Goal: Information Seeking & Learning: Learn about a topic

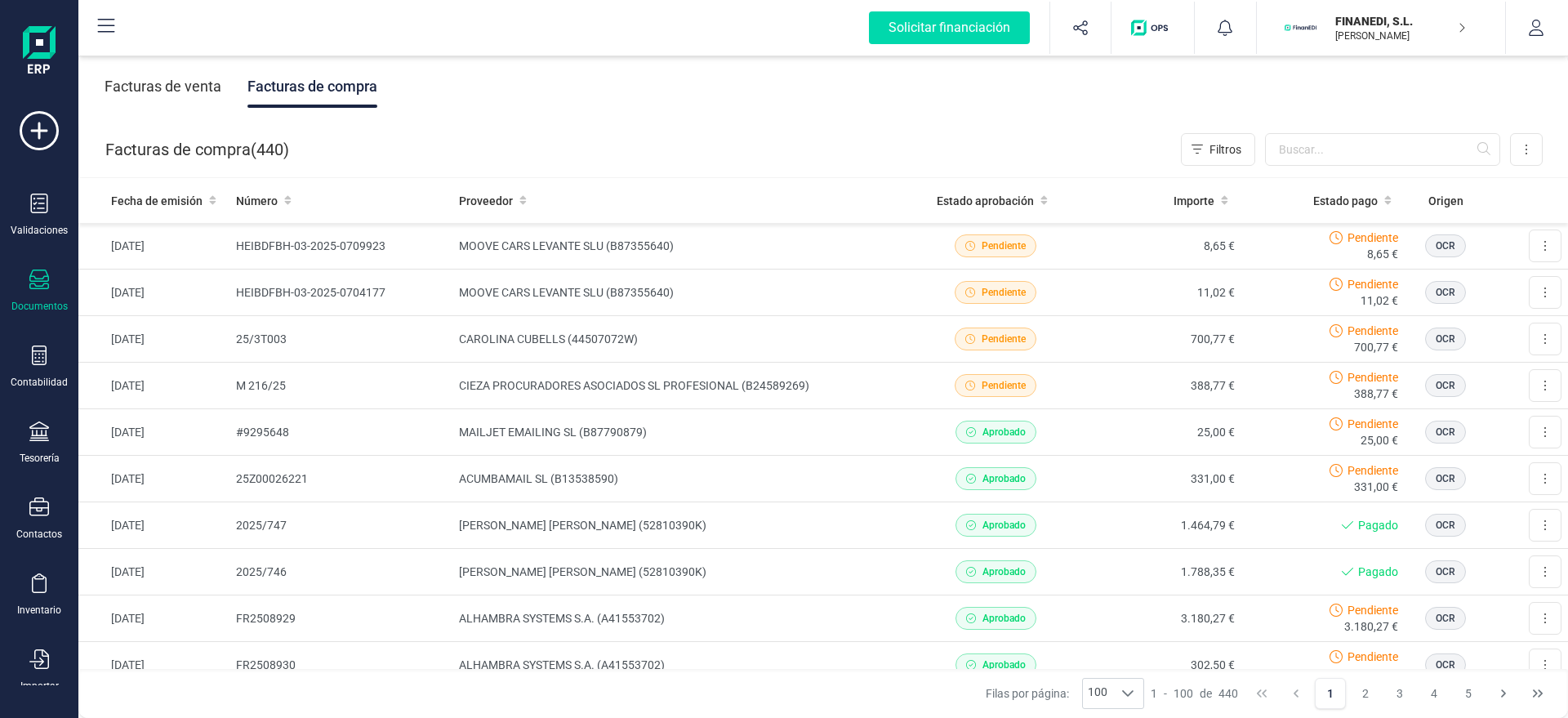
click at [1337, 11] on div "FINANEDI, [PERSON_NAME] DEVELOPER" at bounding box center [1391, 27] width 126 height 36
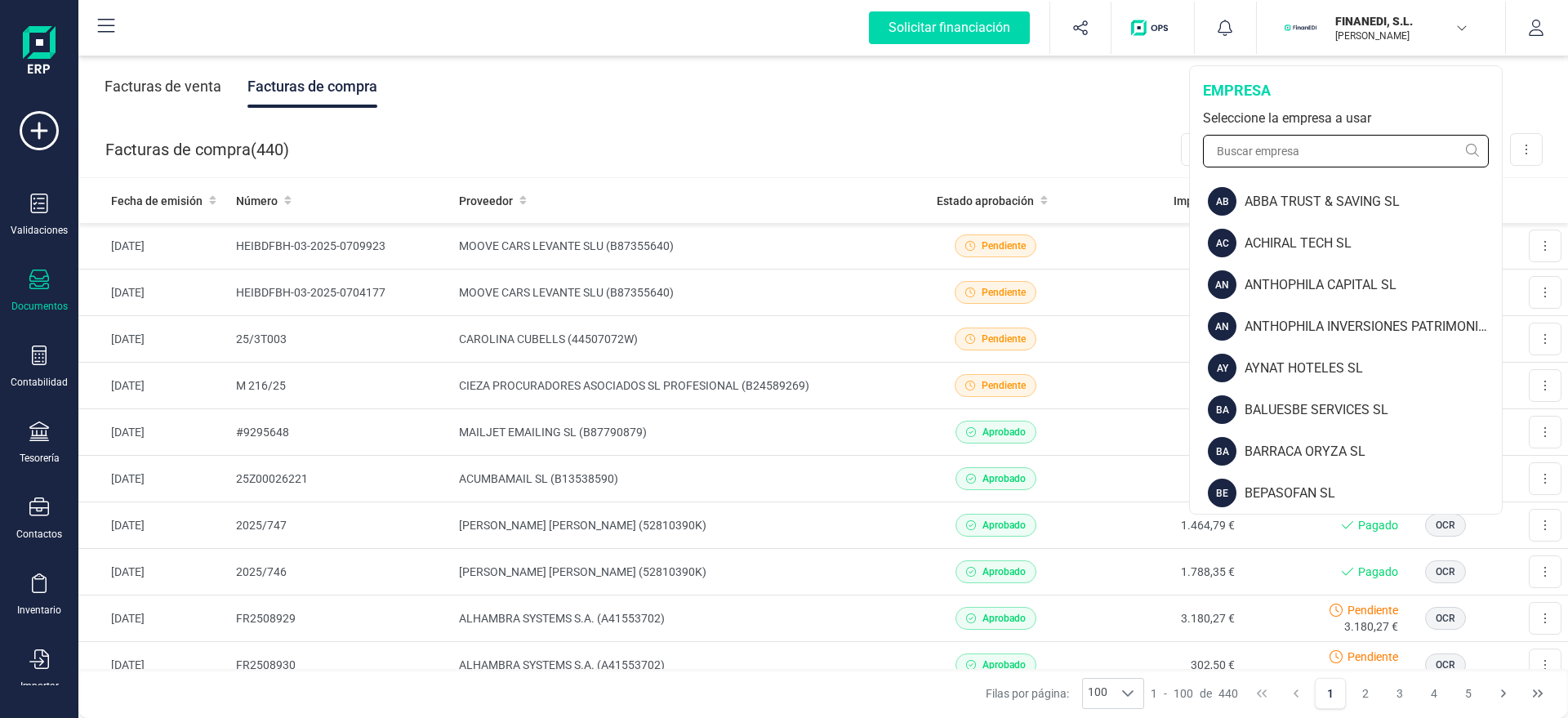
click at [1261, 154] on input "text" at bounding box center [1346, 151] width 286 height 33
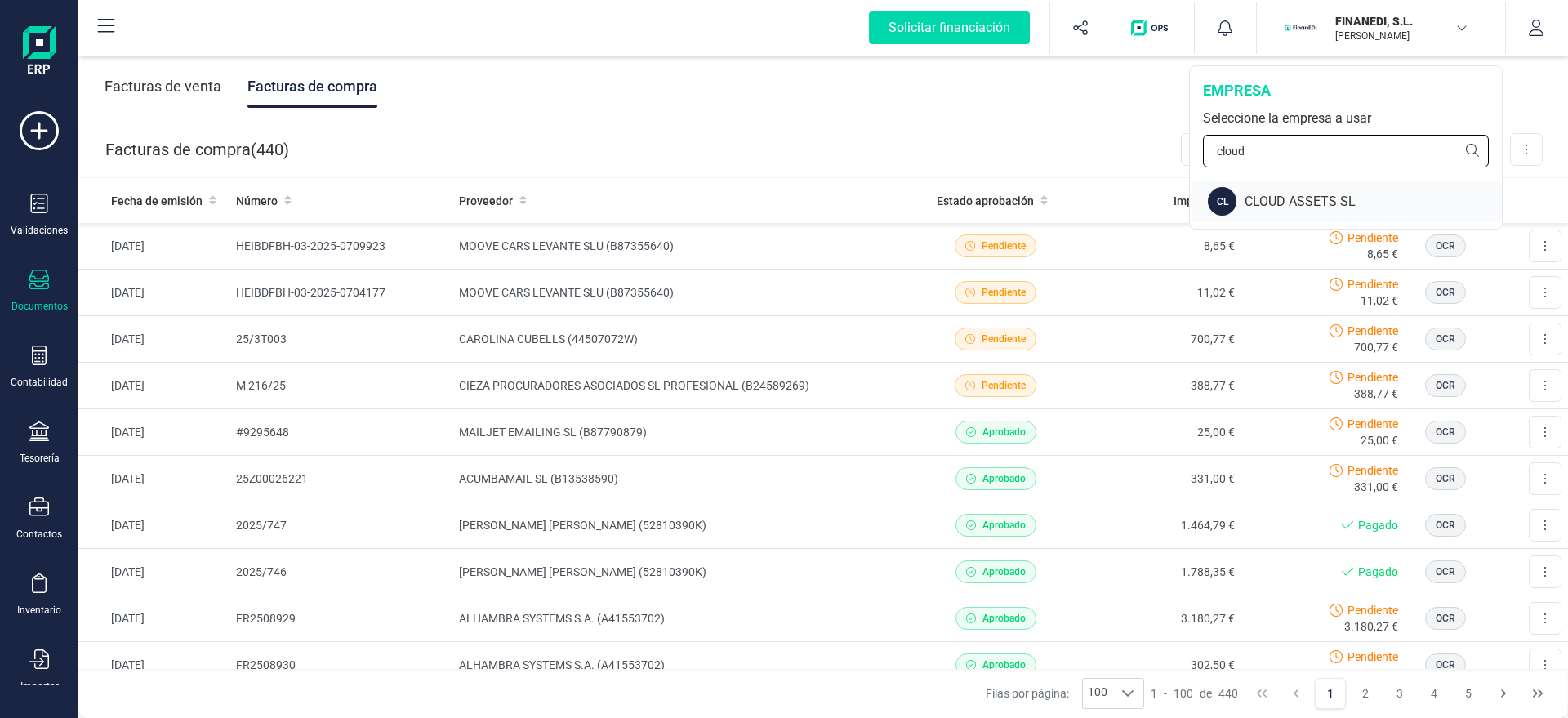
type input "cloud"
click at [1264, 216] on div "CL CLOUD ASSETS SL" at bounding box center [1346, 201] width 310 height 42
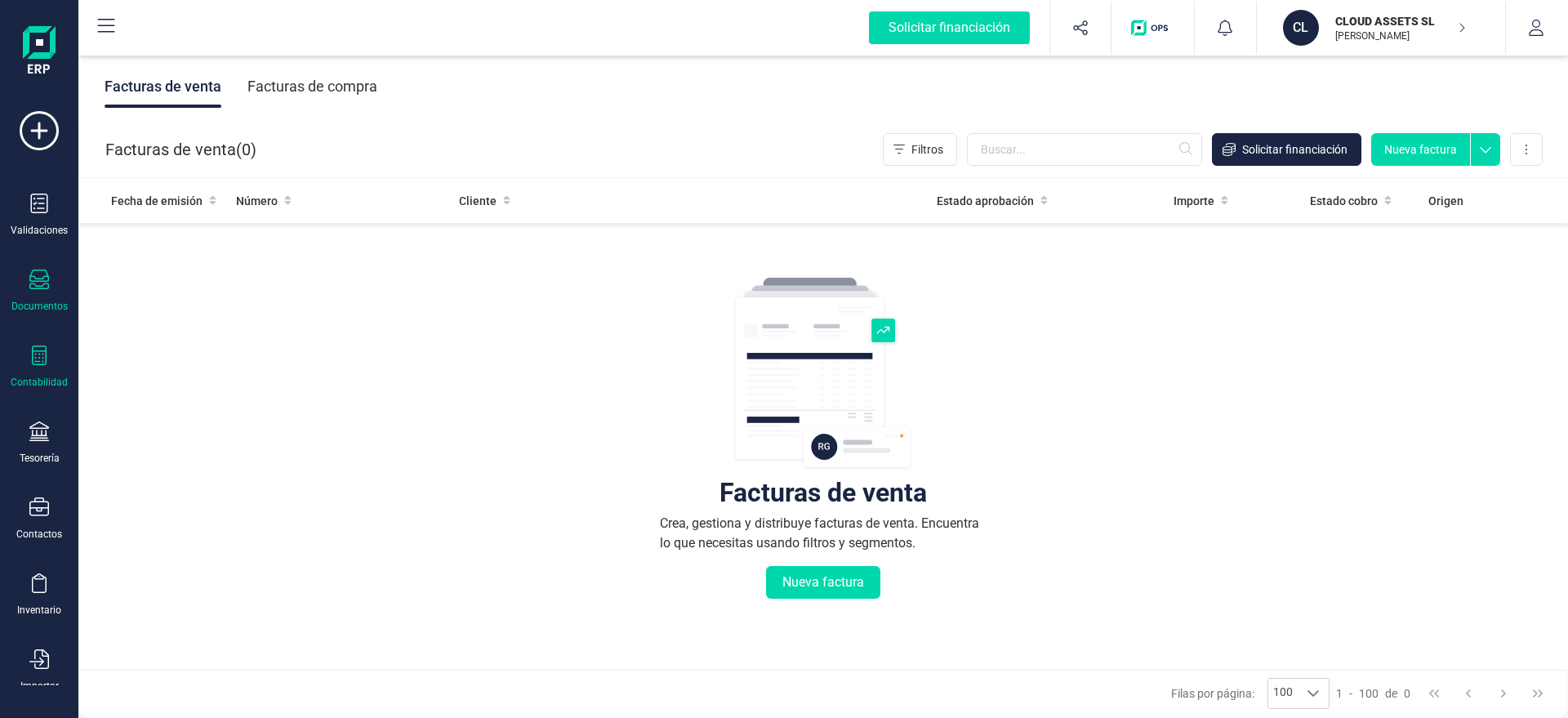
click at [45, 373] on div "Contabilidad" at bounding box center [39, 367] width 65 height 44
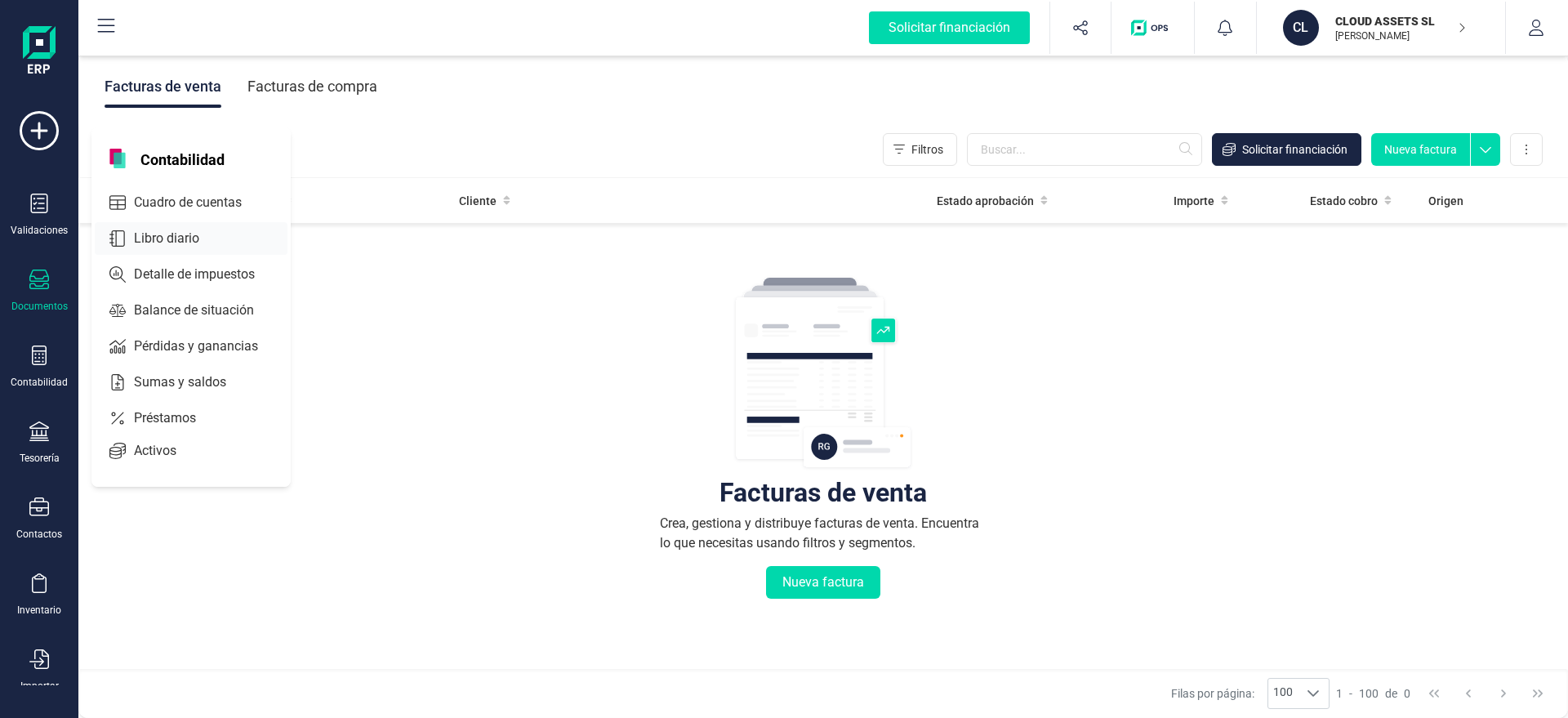
click at [220, 238] on div at bounding box center [214, 239] width 29 height 7
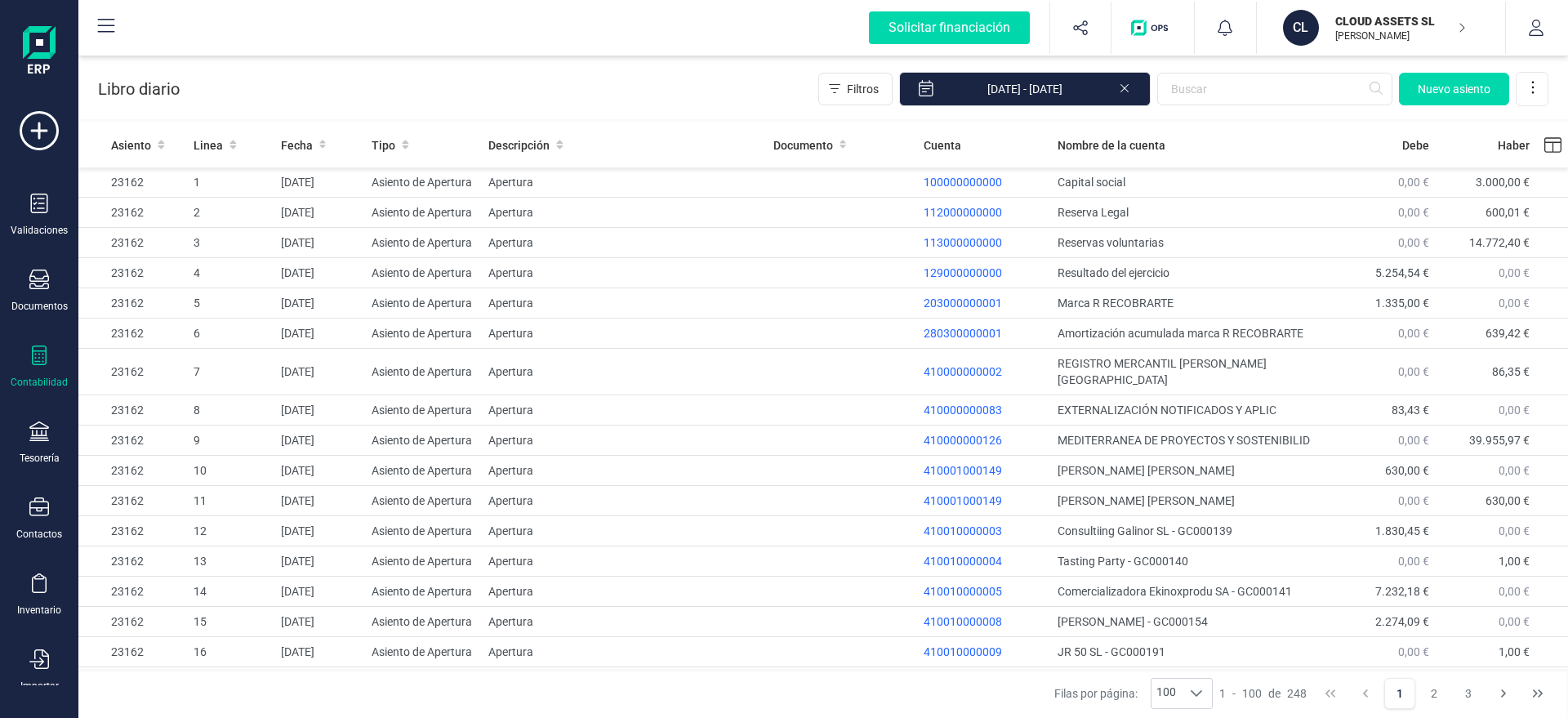
click at [1121, 86] on icon at bounding box center [1124, 87] width 13 height 16
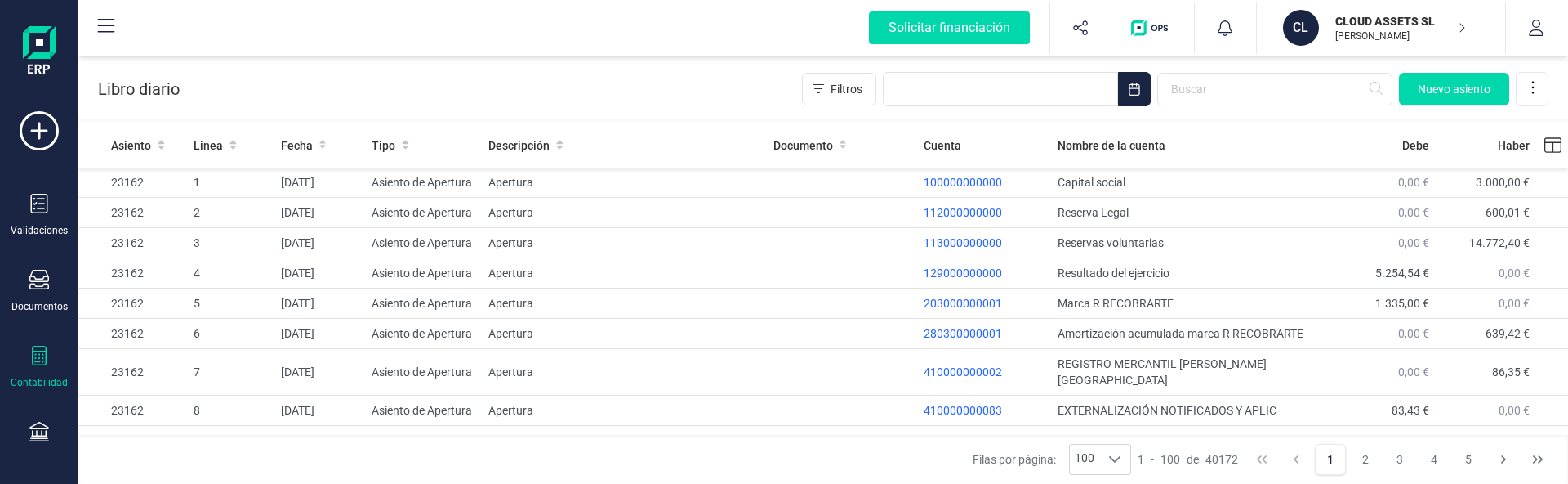
click at [28, 357] on div "Contabilidad" at bounding box center [39, 367] width 65 height 44
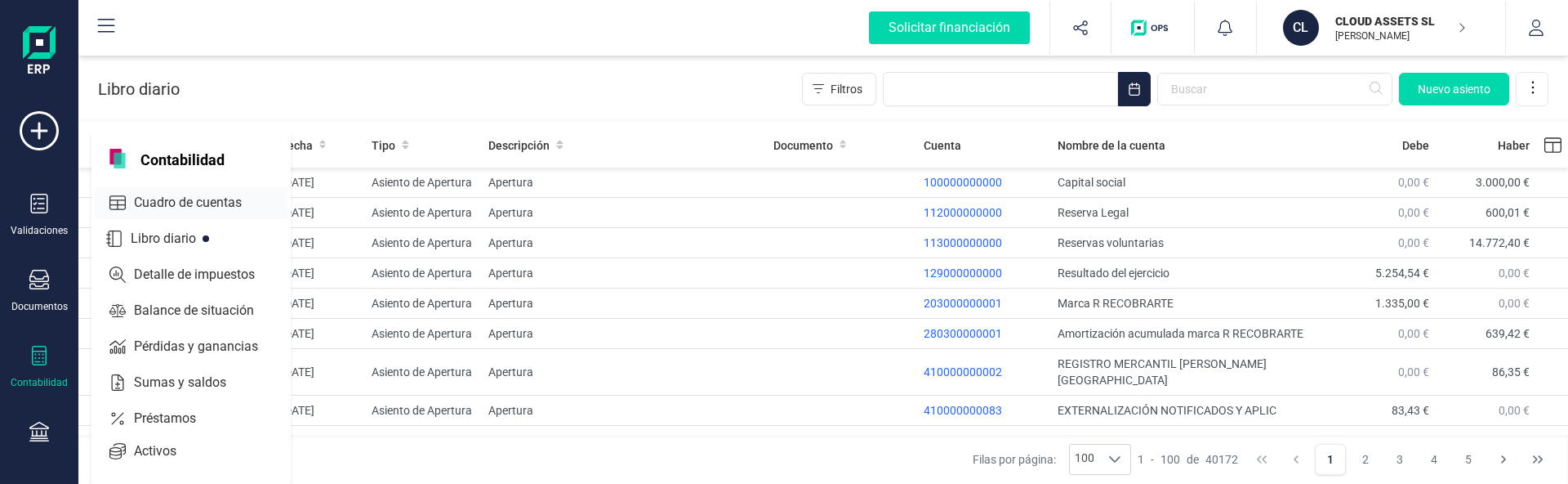
click at [239, 203] on span "Cuadro de cuentas" at bounding box center [200, 202] width 144 height 20
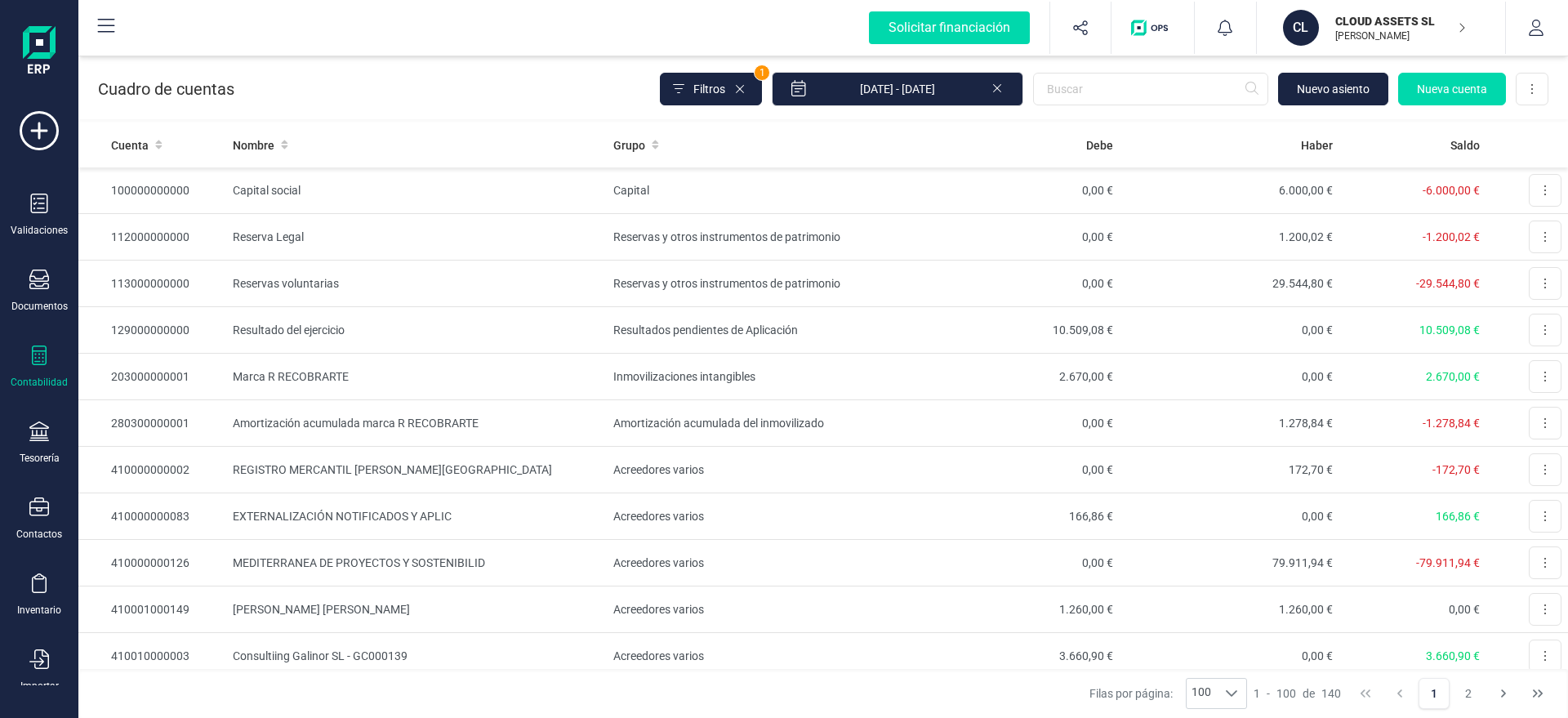
click at [379, 94] on div "Cuadro de cuentas Filtros 1 [DATE] - [DATE] [GEOGRAPHIC_DATA] cuenta Descargar …" at bounding box center [823, 86] width 1489 height 67
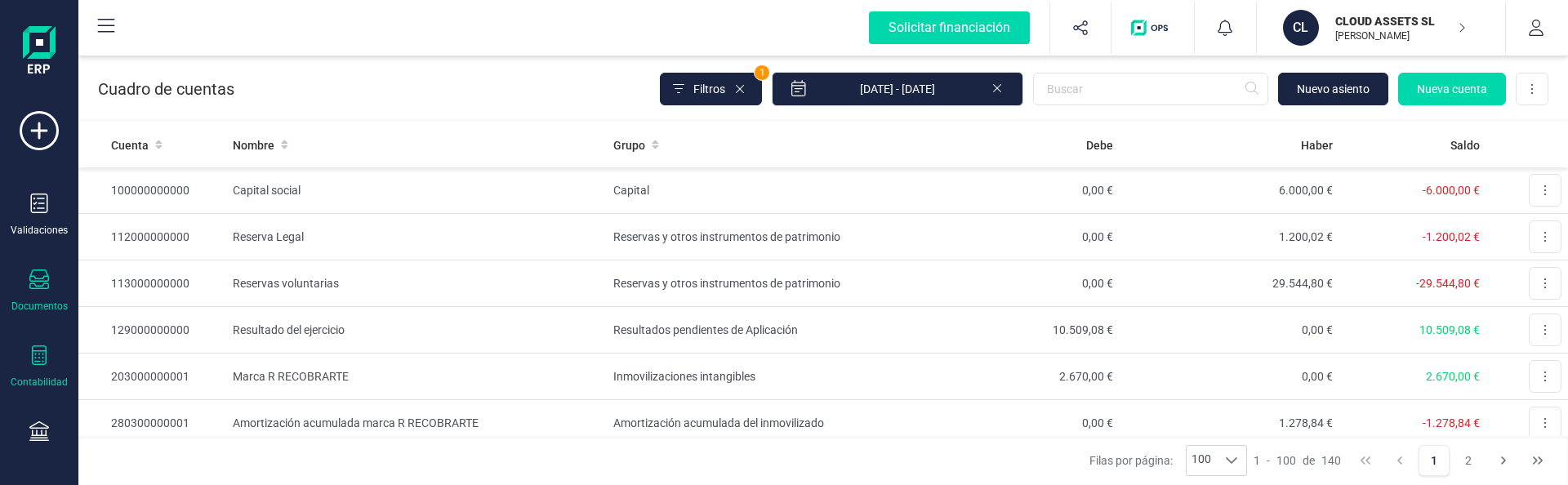
click at [30, 281] on icon at bounding box center [39, 279] width 20 height 20
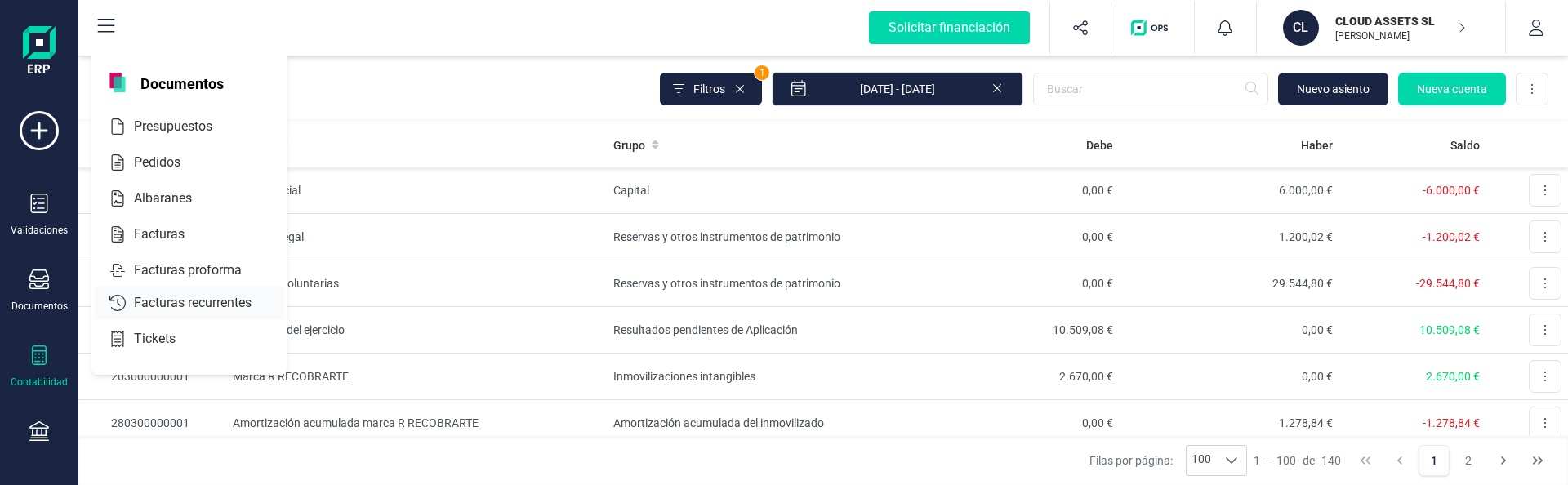
click at [121, 233] on icon at bounding box center [117, 234] width 13 height 16
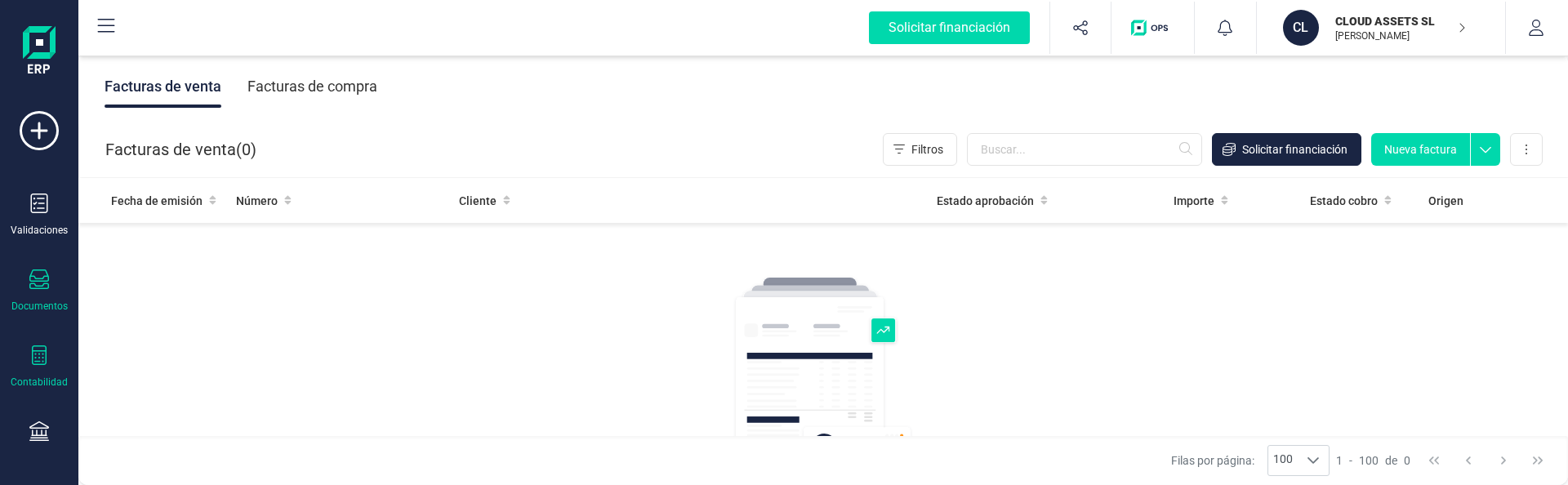
click at [39, 347] on icon at bounding box center [39, 355] width 20 height 20
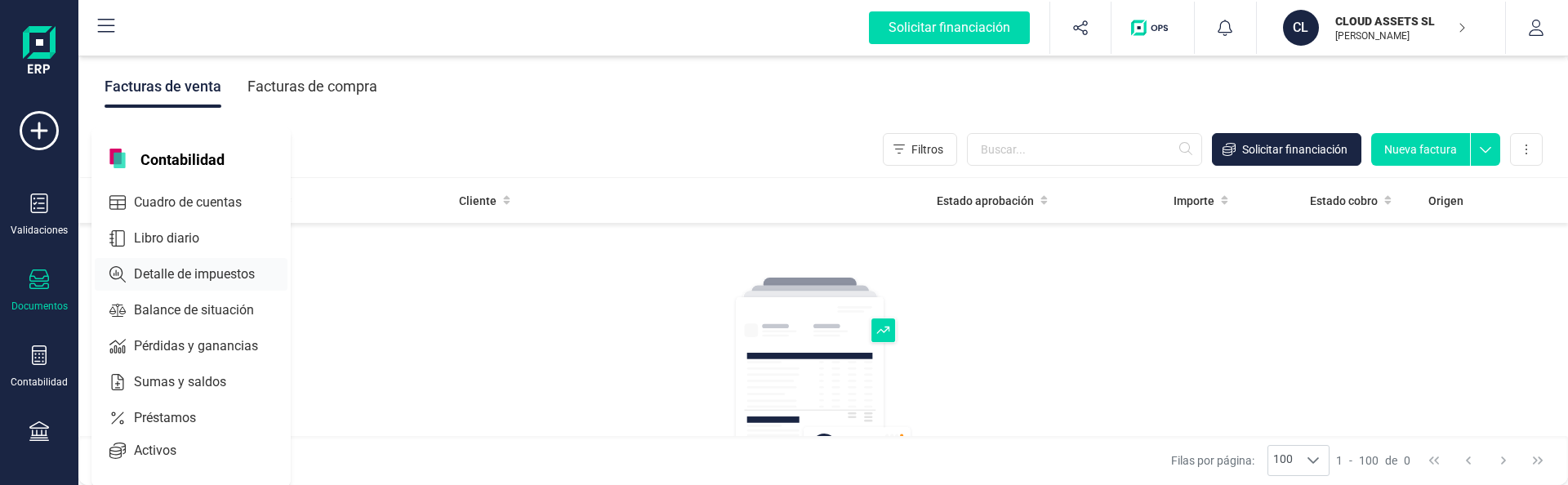
click at [161, 202] on span "Cuadro de cuentas" at bounding box center [200, 202] width 144 height 20
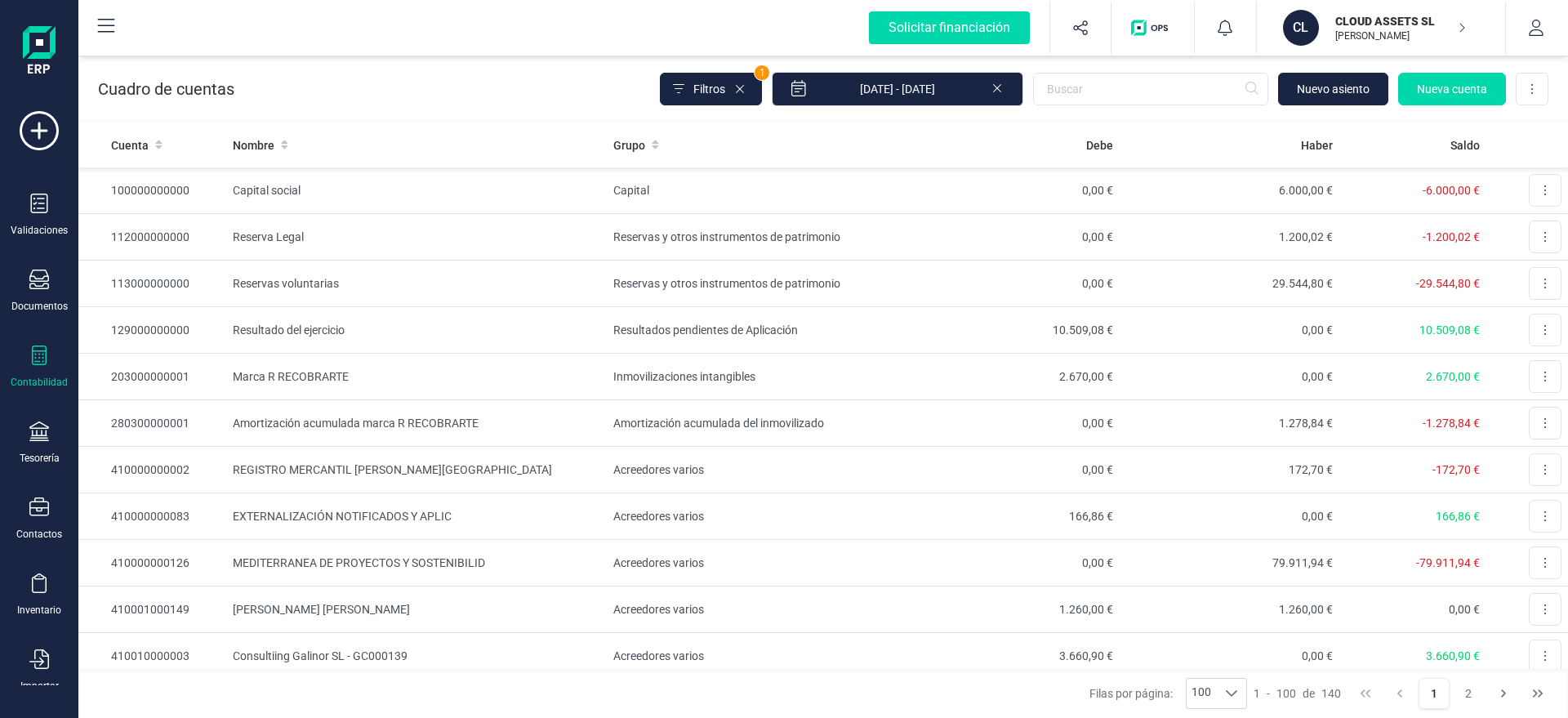
click at [449, 70] on div "Cuadro de cuentas Filtros 1 [DATE] - [DATE] [GEOGRAPHIC_DATA] cuenta Descargar …" at bounding box center [823, 86] width 1489 height 67
click at [490, 85] on div "Cuadro de cuentas Filtros 1 [DATE] - [DATE] [GEOGRAPHIC_DATA] cuenta Descargar …" at bounding box center [823, 86] width 1489 height 67
click at [21, 348] on div "Contabilidad" at bounding box center [39, 367] width 65 height 44
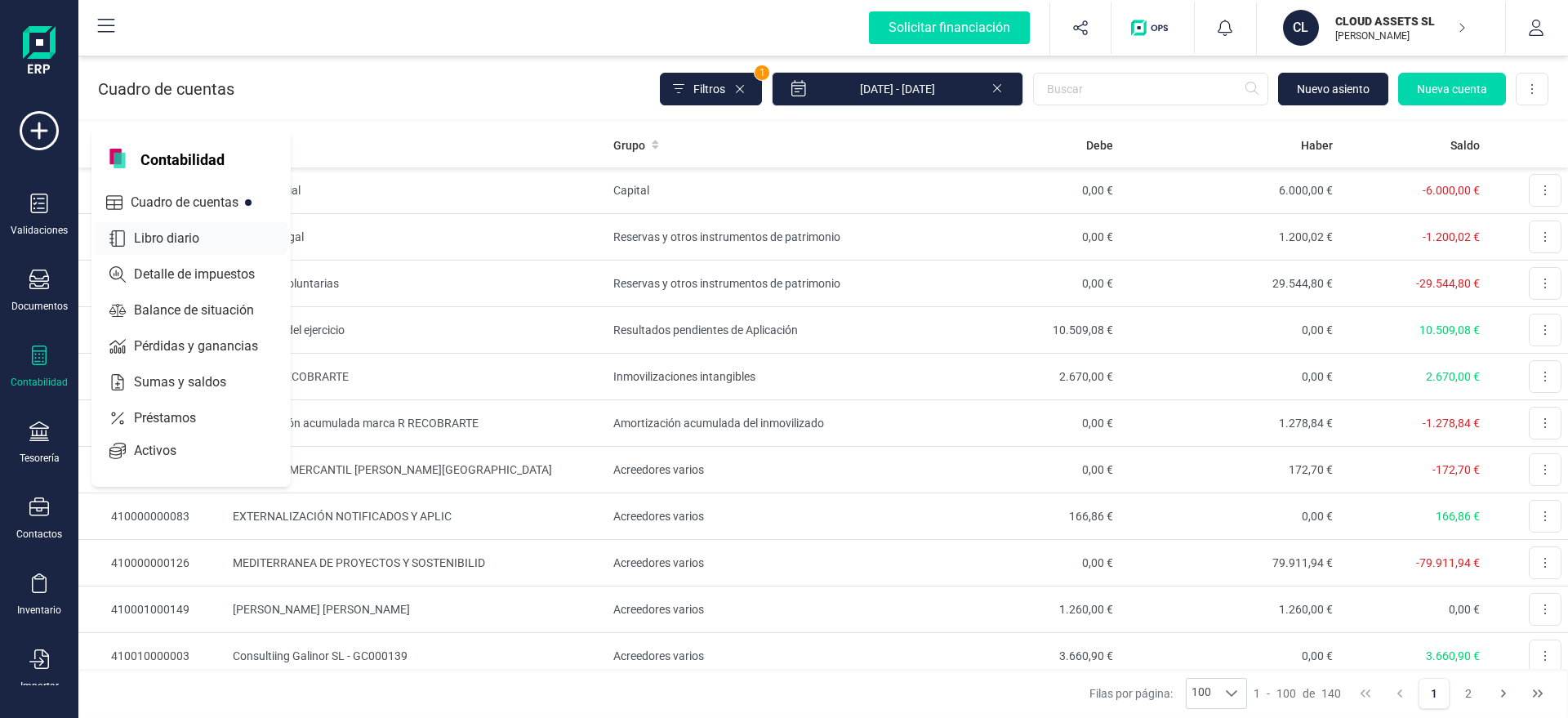
click at [176, 248] on span "Libro diario" at bounding box center [178, 238] width 101 height 20
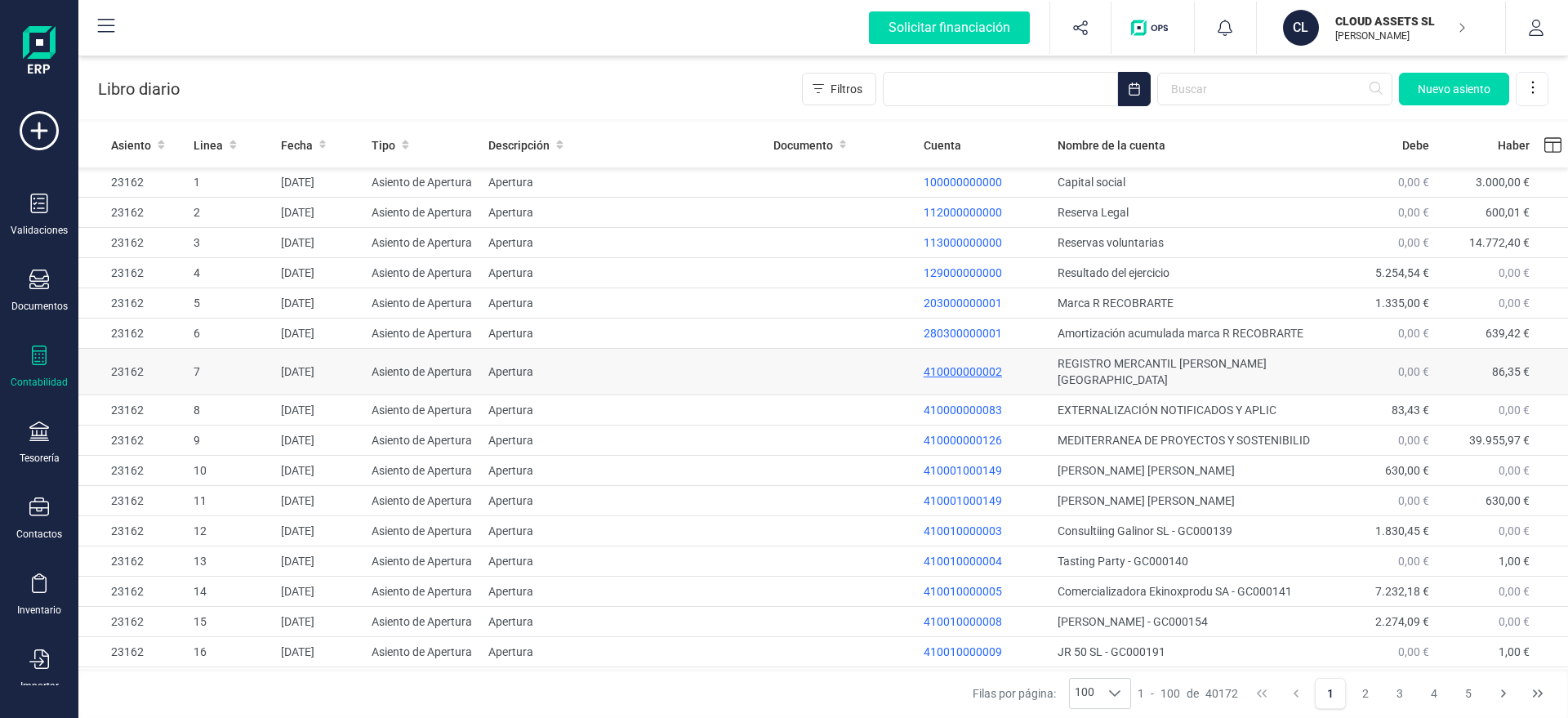
click at [958, 363] on p "410000000002" at bounding box center [983, 371] width 121 height 16
click at [699, 69] on div "Libro diario Filtros [GEOGRAPHIC_DATA]" at bounding box center [823, 86] width 1489 height 67
